Goal: Task Accomplishment & Management: Use online tool/utility

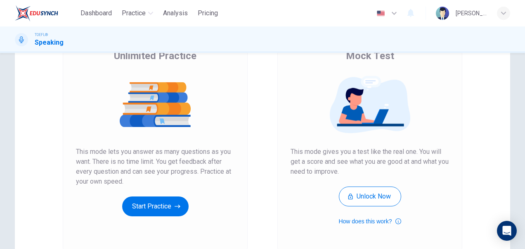
scroll to position [151, 0]
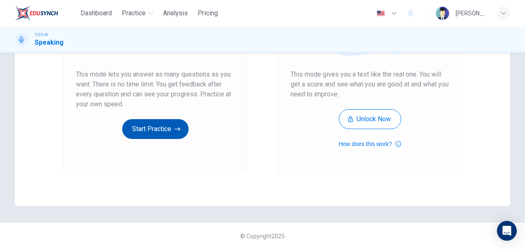
click at [162, 125] on button "Start Practice" at bounding box center [155, 129] width 66 height 20
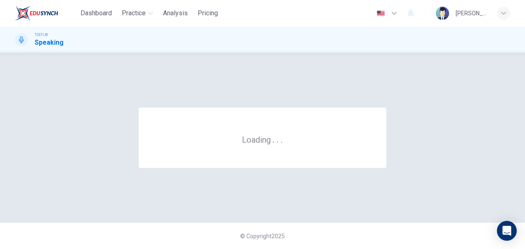
scroll to position [0, 0]
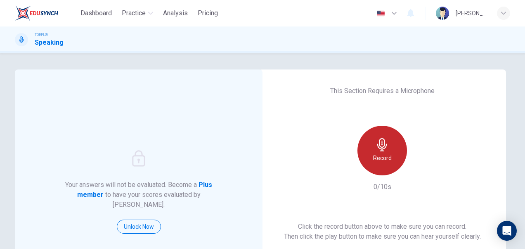
click at [364, 145] on div "Record" at bounding box center [383, 151] width 50 height 50
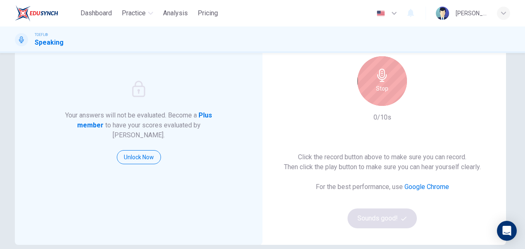
scroll to position [72, 0]
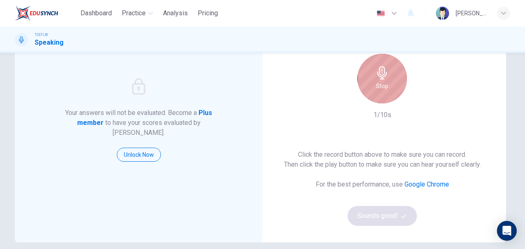
click at [376, 87] on h6 "Stop" at bounding box center [382, 86] width 12 height 10
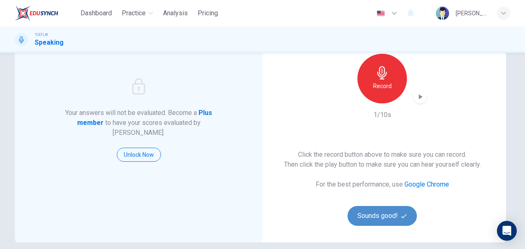
click at [367, 218] on button "Sounds good!" at bounding box center [382, 216] width 69 height 20
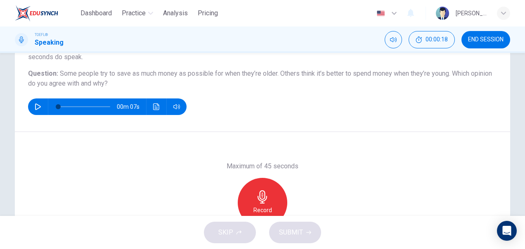
scroll to position [67, 0]
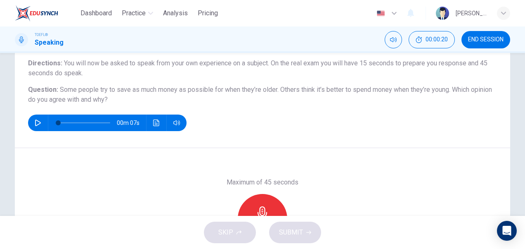
click at [265, 205] on div "Record" at bounding box center [263, 219] width 50 height 50
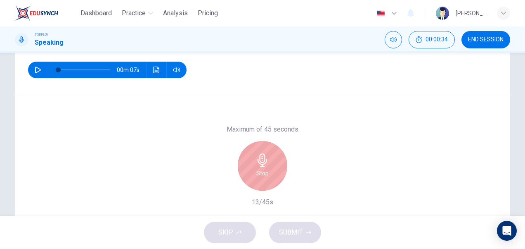
scroll to position [128, 0]
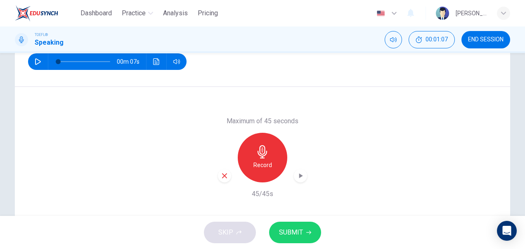
click at [301, 171] on icon "button" at bounding box center [301, 175] width 8 height 8
click at [221, 235] on div "SKIP SUBMIT" at bounding box center [262, 232] width 525 height 33
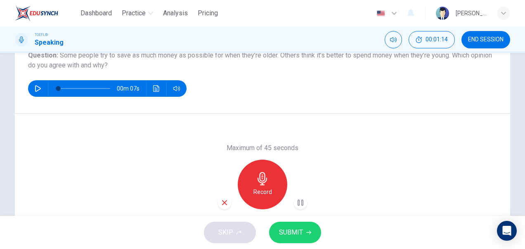
scroll to position [93, 0]
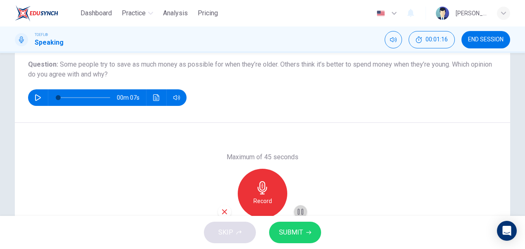
drag, startPoint x: 299, startPoint y: 210, endPoint x: 268, endPoint y: 175, distance: 46.8
click at [299, 210] on icon "button" at bounding box center [301, 211] width 8 height 8
